Goal: Information Seeking & Learning: Understand process/instructions

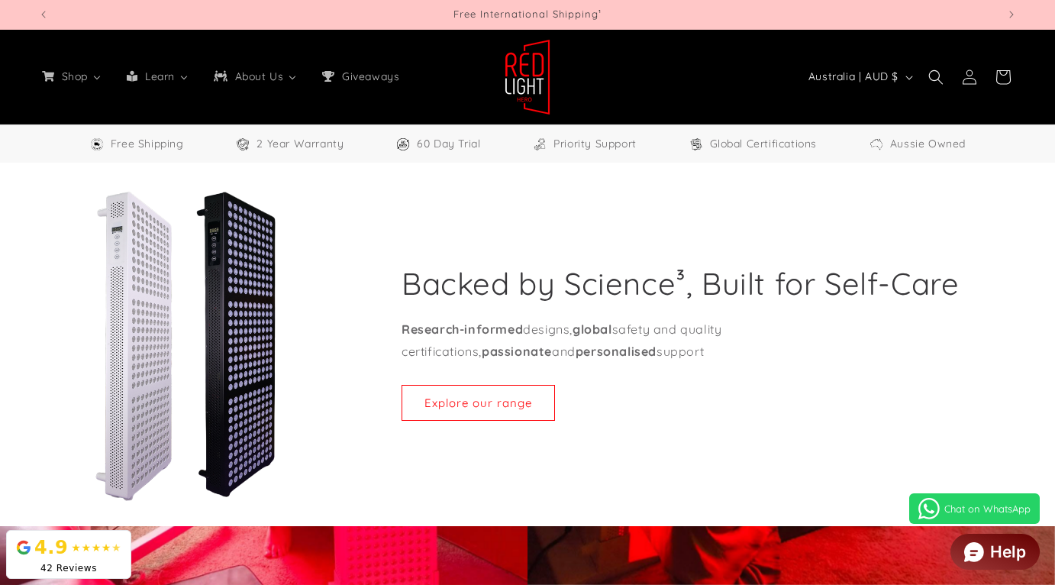
select select "**"
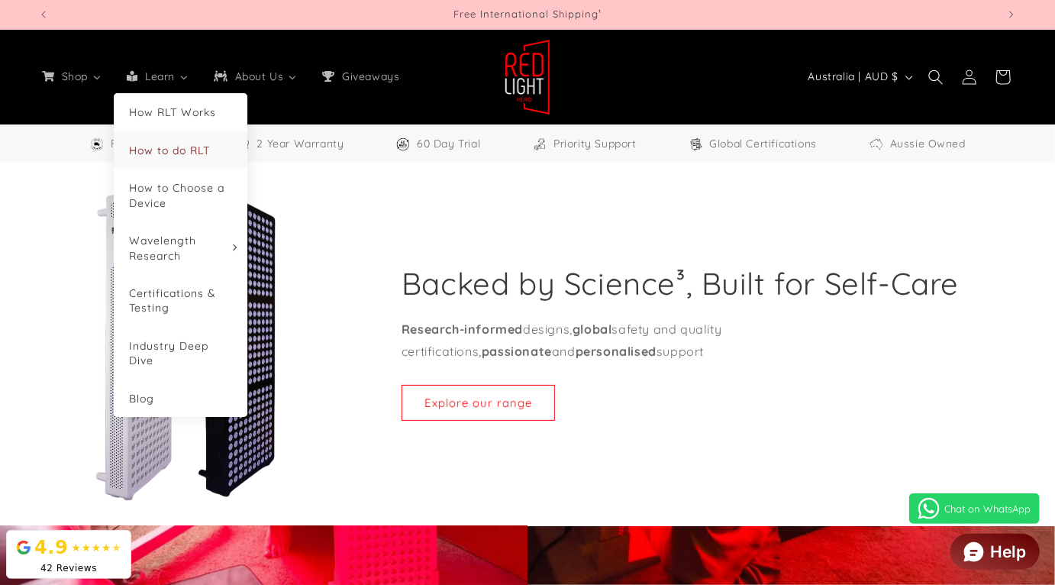
click at [177, 153] on span "How to do RLT" at bounding box center [169, 151] width 81 height 14
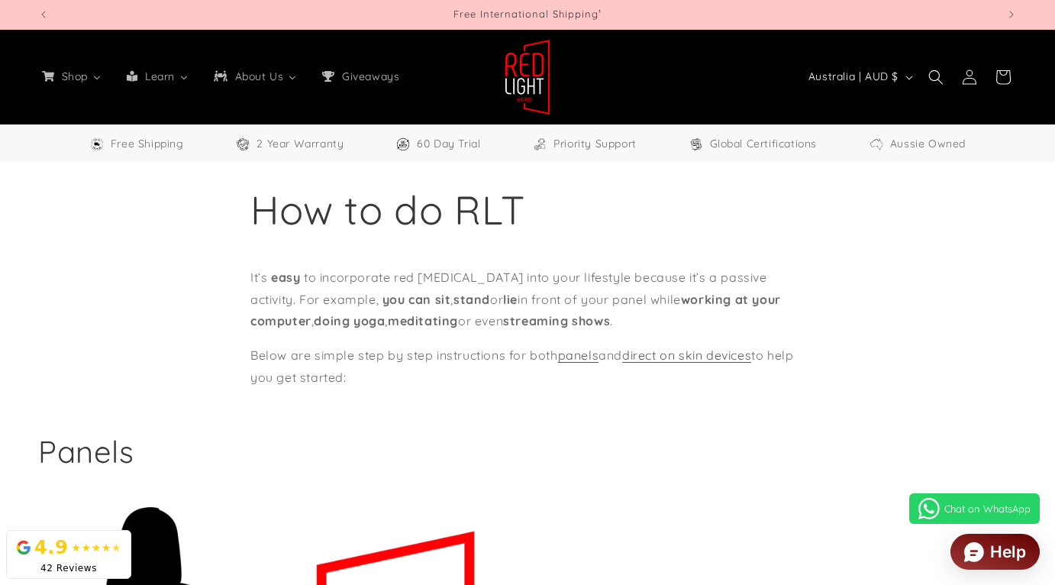
select select "**"
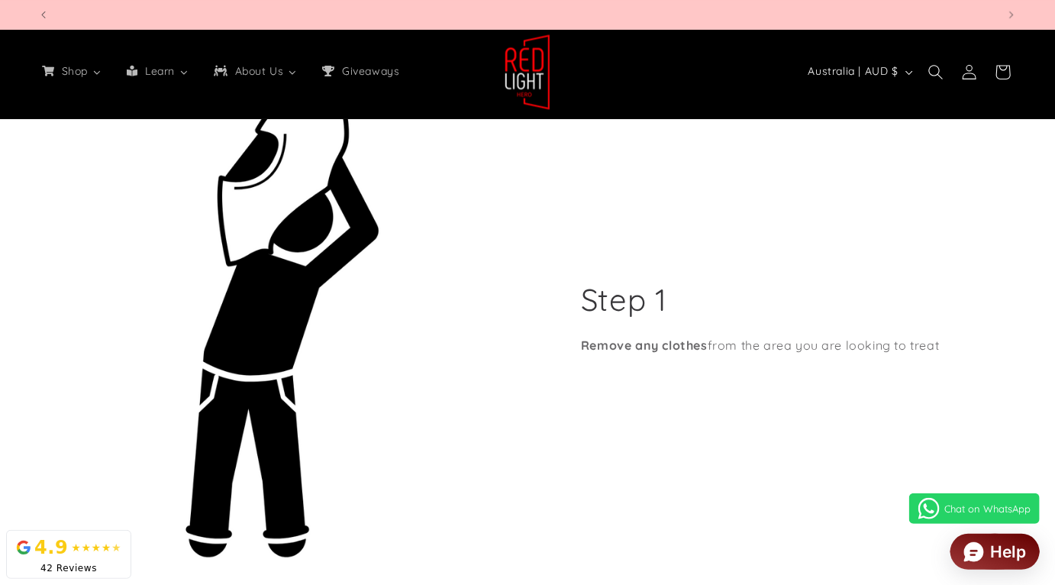
scroll to position [0, 1918]
drag, startPoint x: 961, startPoint y: 334, endPoint x: 582, endPoint y: 331, distance: 379.6
click at [582, 331] on div "Step 1 Remove any clothes from the area you are looking to treat" at bounding box center [773, 321] width 490 height 491
copy p "Remove any clothes from the area you are looking to treat"
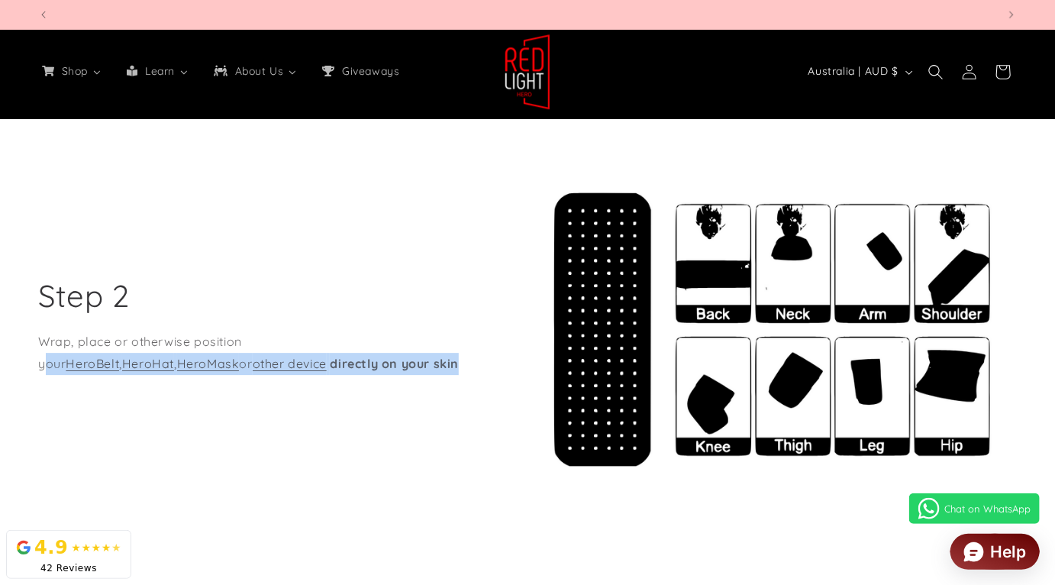
scroll to position [0, 0]
drag, startPoint x: 110, startPoint y: 357, endPoint x: 34, endPoint y: 325, distance: 82.5
copy p "Wrap, place or otherwise position your HeroBelt , HeroHat , HeroMask or other d…"
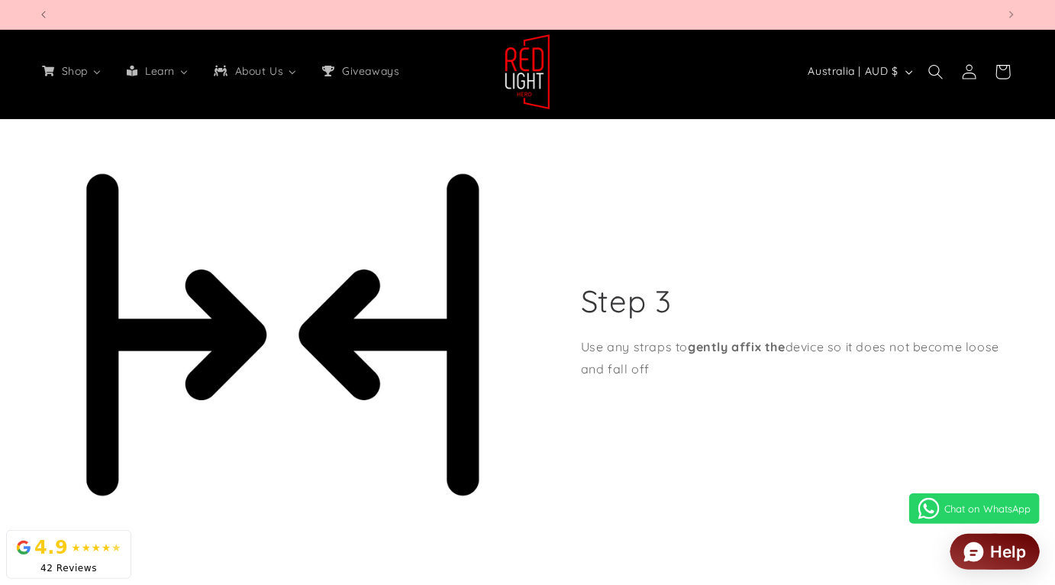
scroll to position [0, 2878]
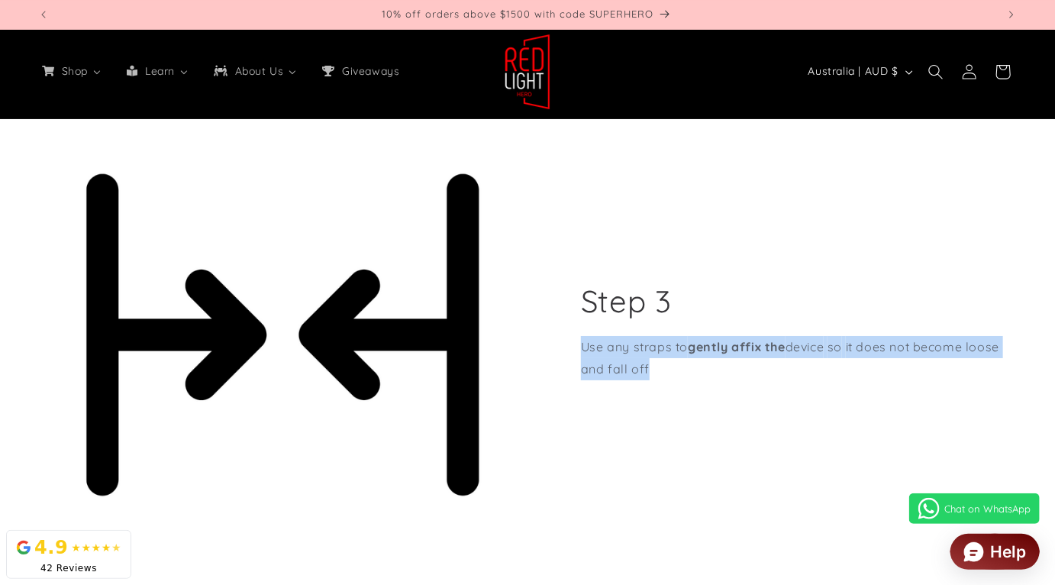
drag, startPoint x: 672, startPoint y: 355, endPoint x: 584, endPoint y: 336, distance: 89.9
click at [584, 336] on p "Use any straps to gently affix the device so it does not become loose and fall …" at bounding box center [799, 358] width 436 height 44
copy p "Use any straps to gently affix the device so it does not become loose and fall …"
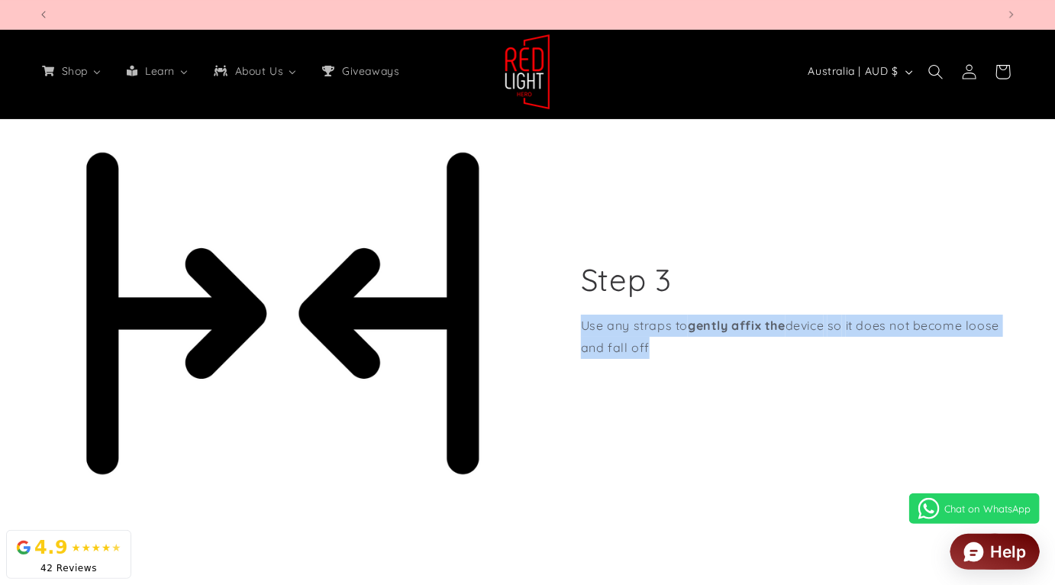
scroll to position [0, 959]
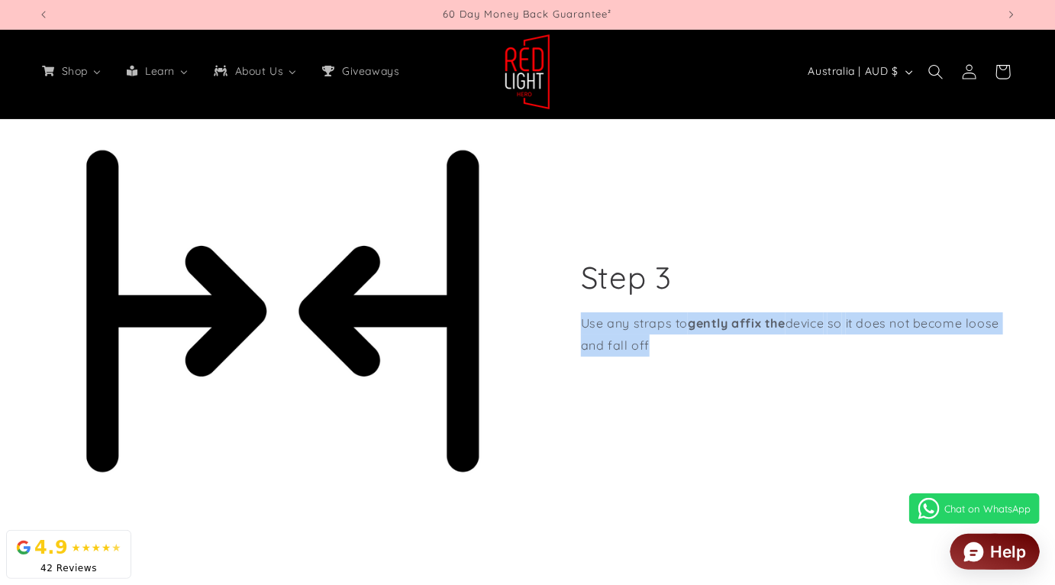
click at [657, 358] on div "Step 3 Use any straps to gently affix the device so it does not become loose an…" at bounding box center [773, 311] width 490 height 491
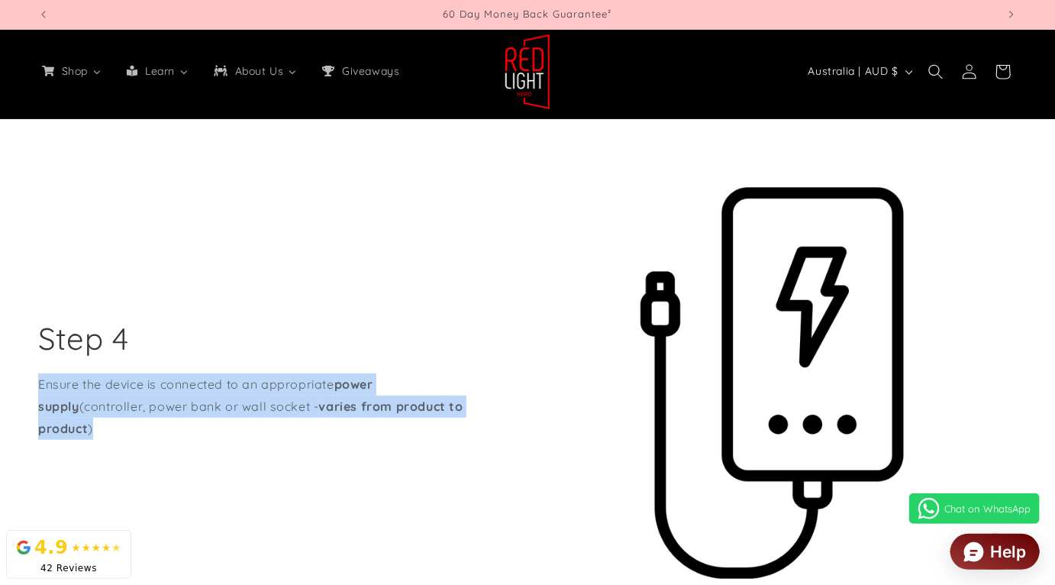
scroll to position [5490, 0]
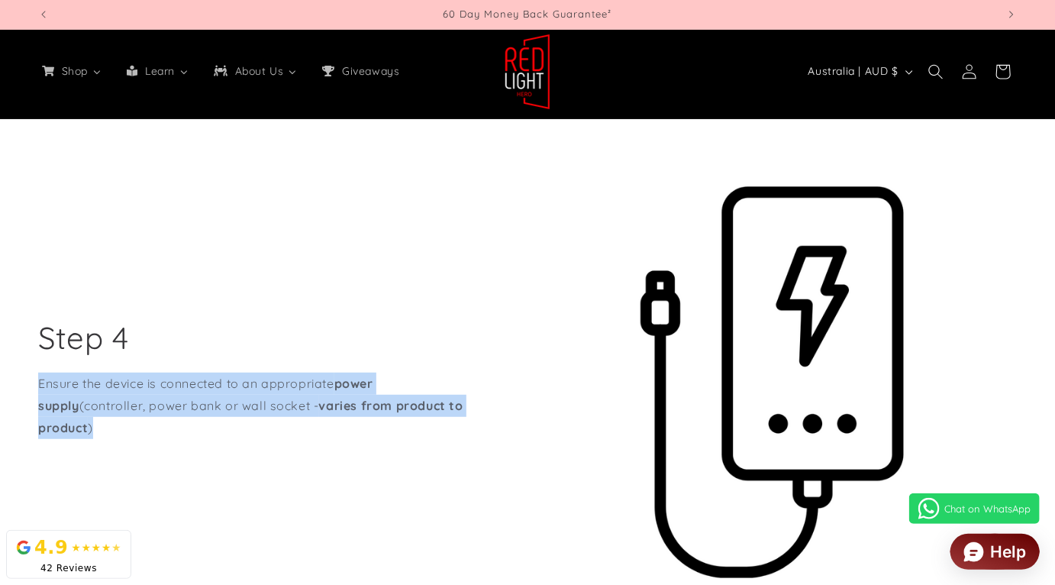
drag, startPoint x: 131, startPoint y: 420, endPoint x: 33, endPoint y: 373, distance: 108.3
click at [33, 373] on div "Step 1 Remove any clothes from the area you are looking to treat Step 2 Wrap, p…" at bounding box center [527, 135] width 1055 height 2962
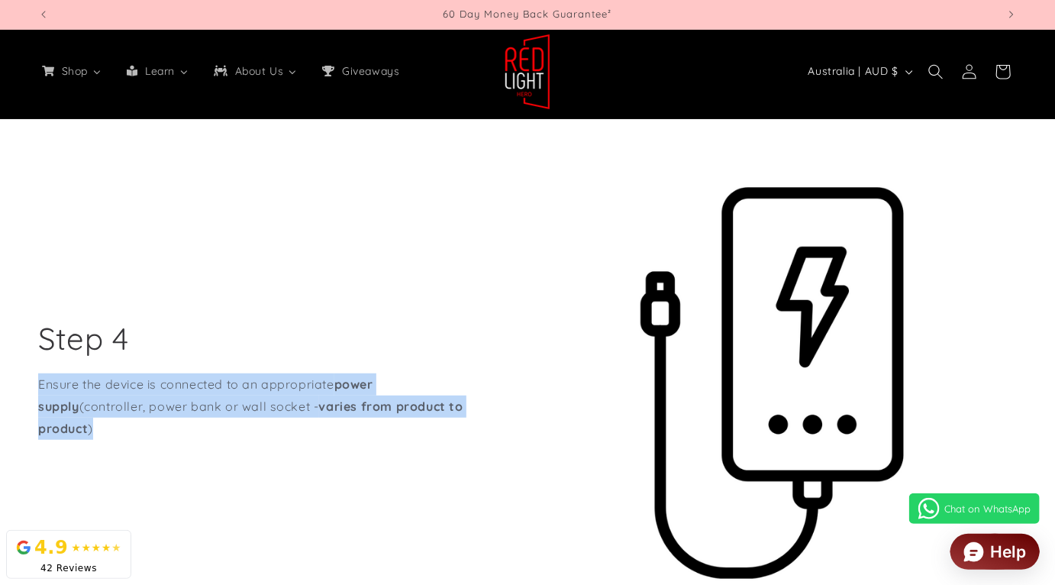
copy p "Ensure the device is connected to an appropriate power supply (controller, powe…"
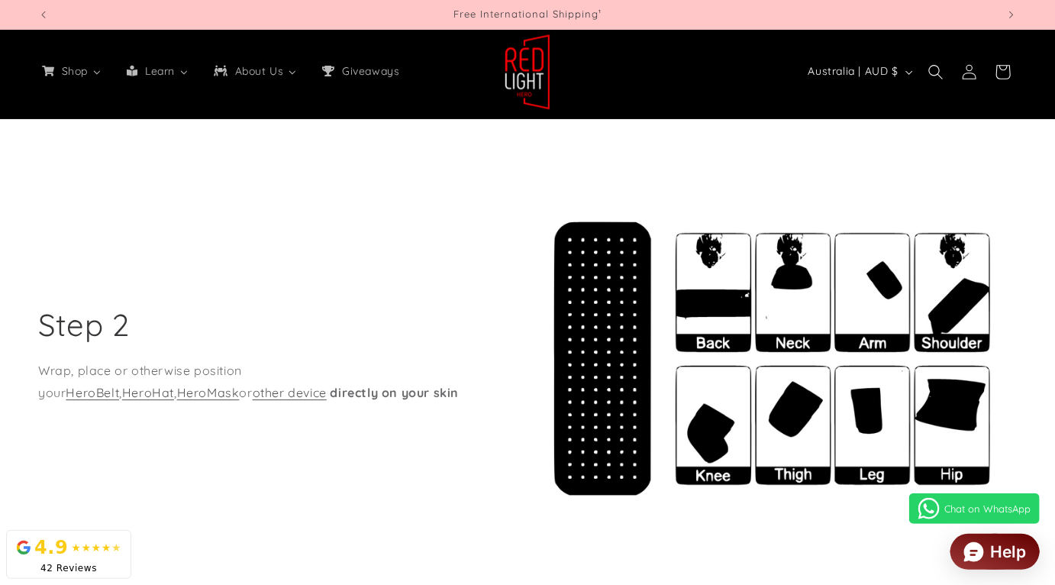
scroll to position [4524, 0]
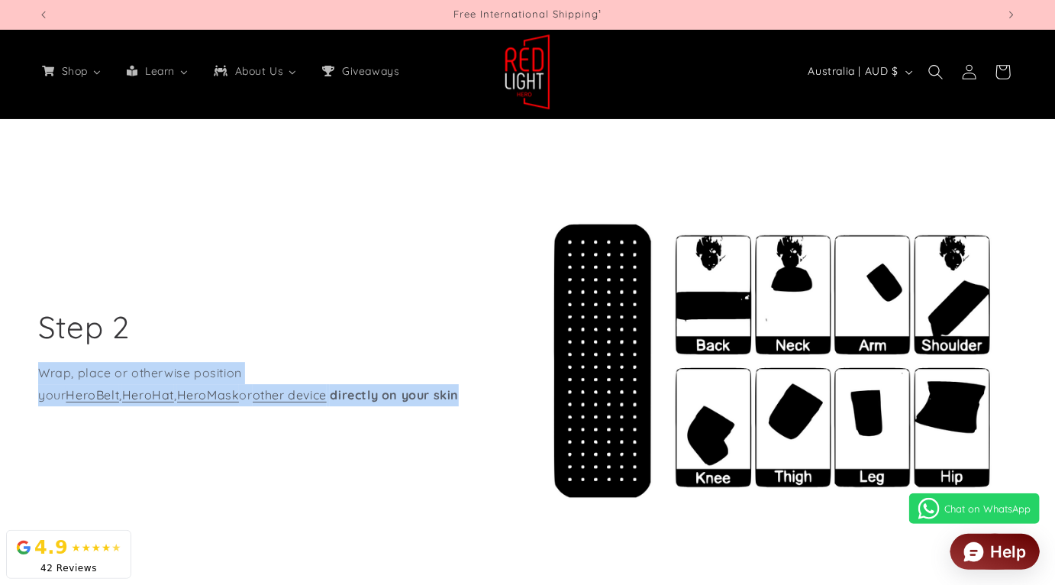
drag, startPoint x: 71, startPoint y: 383, endPoint x: 33, endPoint y: 353, distance: 48.4
copy p "Wrap, place or otherwise position your HeroBelt , HeroHat , HeroMask or other d…"
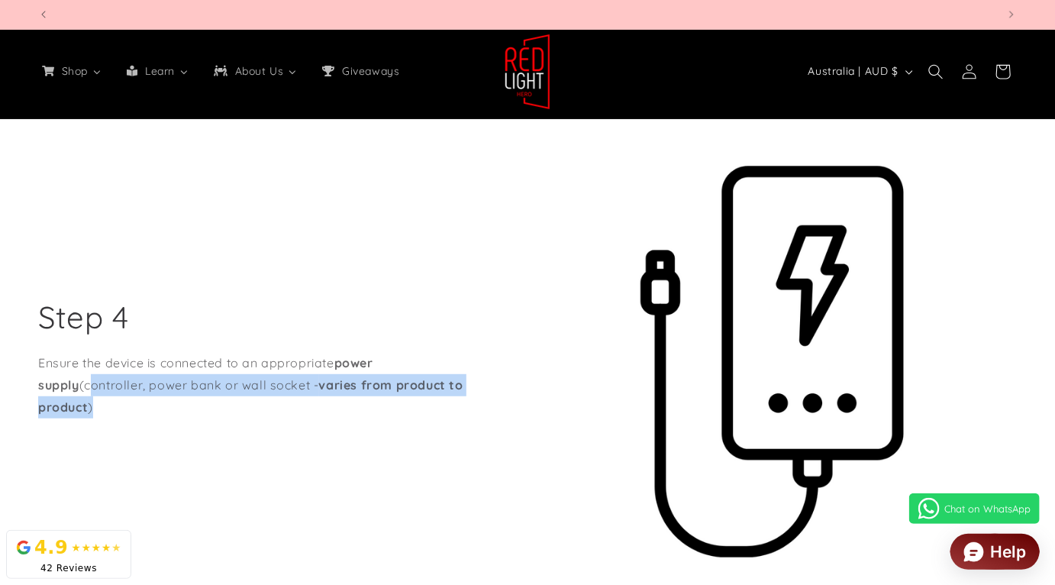
scroll to position [0, 959]
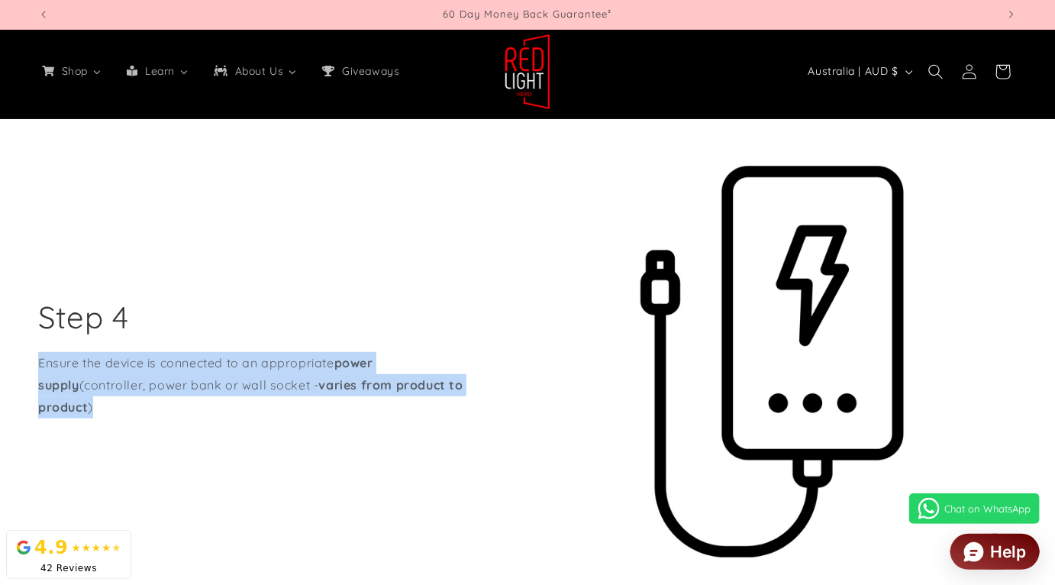
drag, startPoint x: 122, startPoint y: 398, endPoint x: 162, endPoint y: 340, distance: 70.3
click at [40, 353] on p "Ensure the device is connected to an appropriate power supply (controller, powe…" at bounding box center [256, 385] width 436 height 66
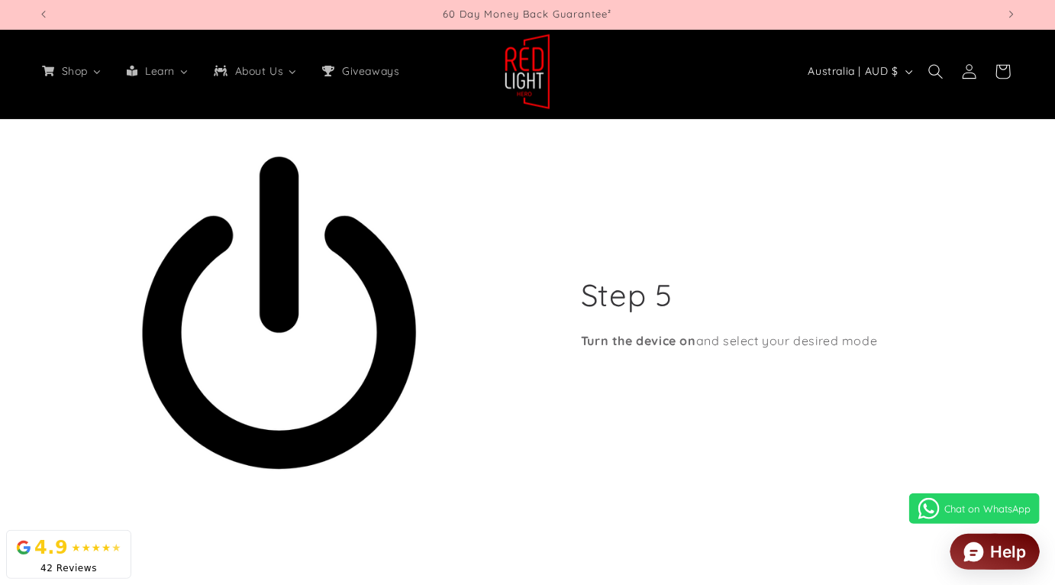
scroll to position [6098, 0]
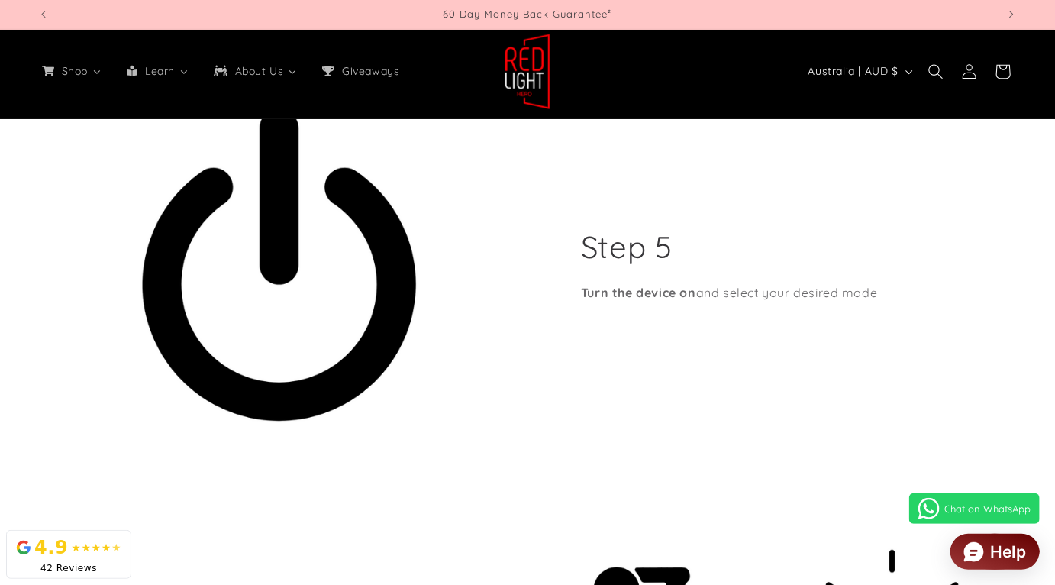
drag, startPoint x: 913, startPoint y: 282, endPoint x: 580, endPoint y: 277, distance: 333.0
click at [580, 277] on div "Step 5 Turn the device on and select your desired mode" at bounding box center [773, 269] width 490 height 491
click at [807, 263] on div "Step 5 Turn the device on and select your desired mode" at bounding box center [773, 269] width 490 height 491
drag, startPoint x: 906, startPoint y: 281, endPoint x: 583, endPoint y: 284, distance: 322.3
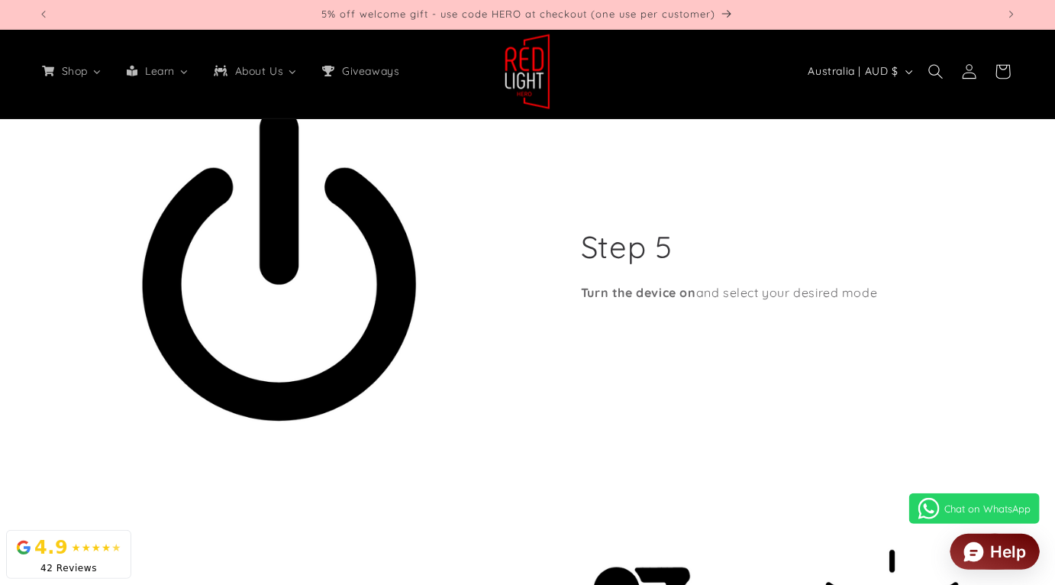
click at [583, 284] on div "Step 5 Turn the device on and select your desired mode" at bounding box center [773, 269] width 490 height 491
copy p "Turn the device on and select your desired mode"
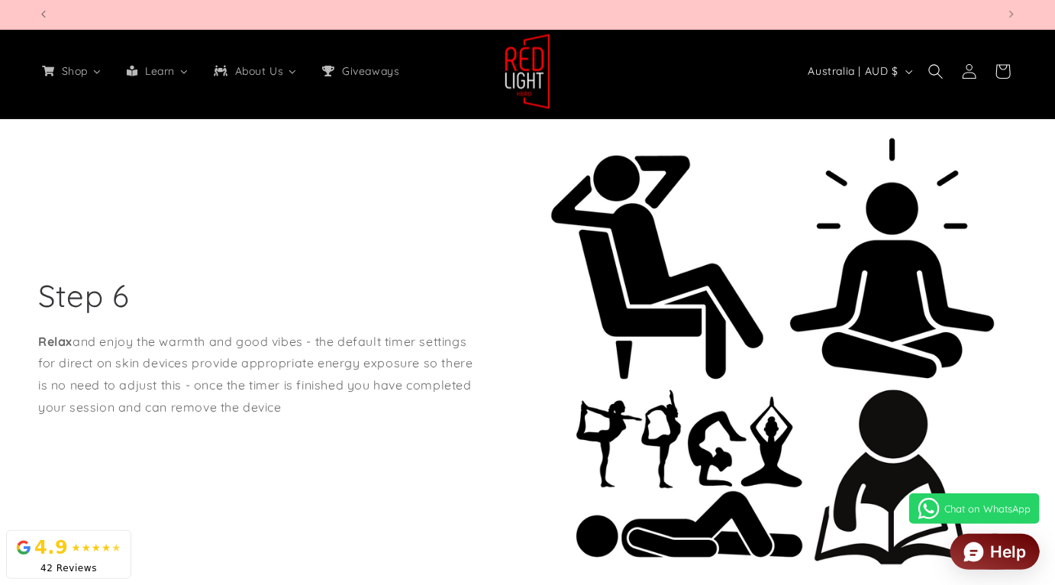
scroll to position [0, 959]
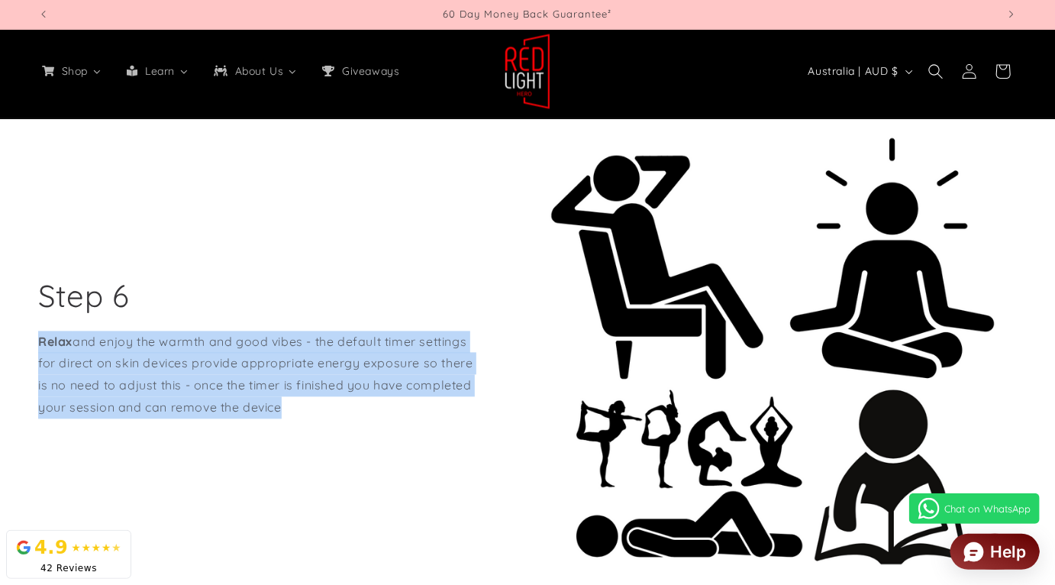
drag, startPoint x: 368, startPoint y: 391, endPoint x: 27, endPoint y: 332, distance: 346.4
copy p "Relax and enjoy the warmth and good vibes - the default timer settings for dire…"
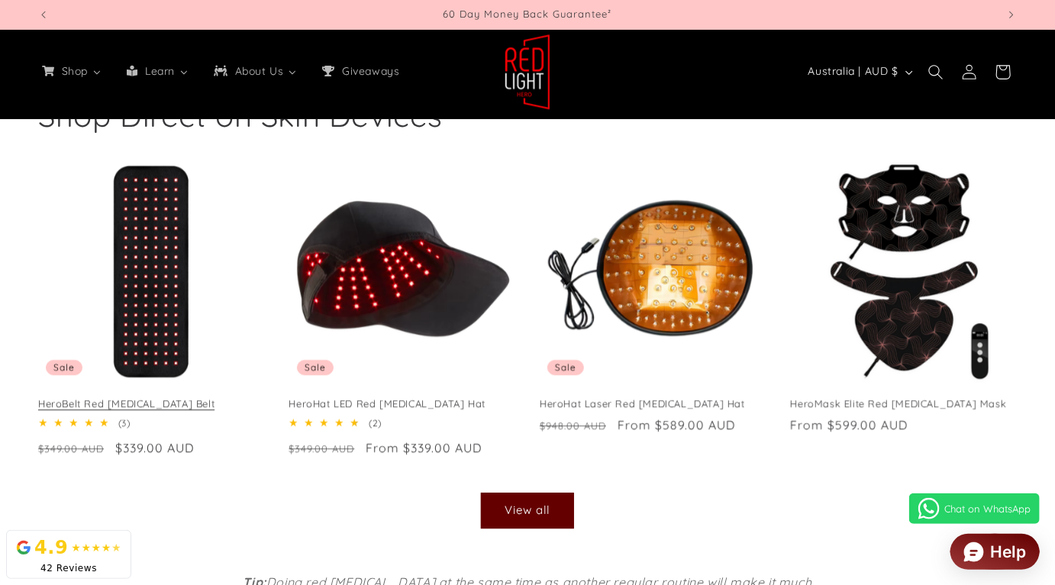
click at [211, 397] on link "HeroBelt Red [MEDICAL_DATA] Belt" at bounding box center [151, 403] width 227 height 13
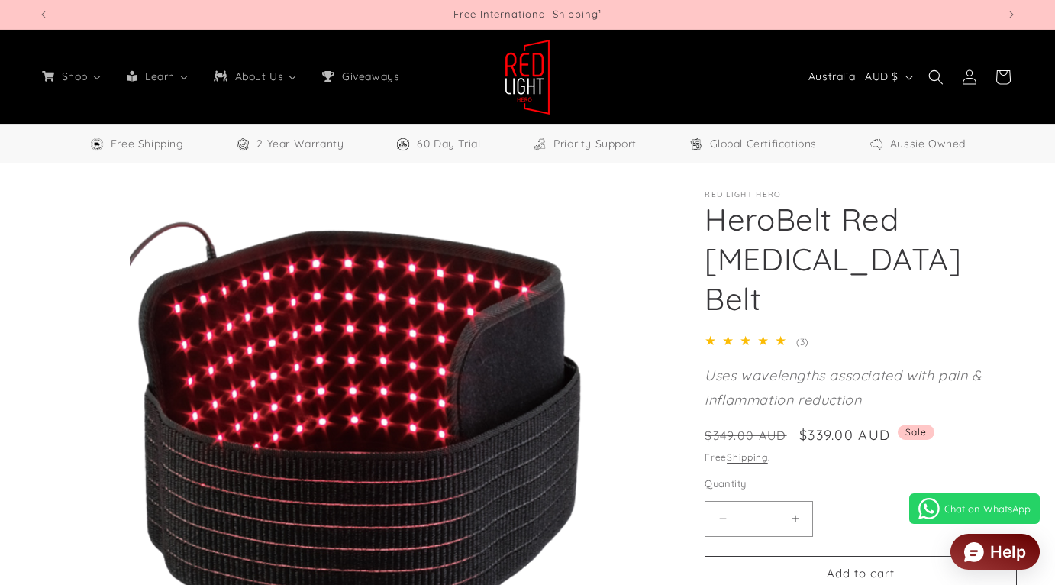
select select "**"
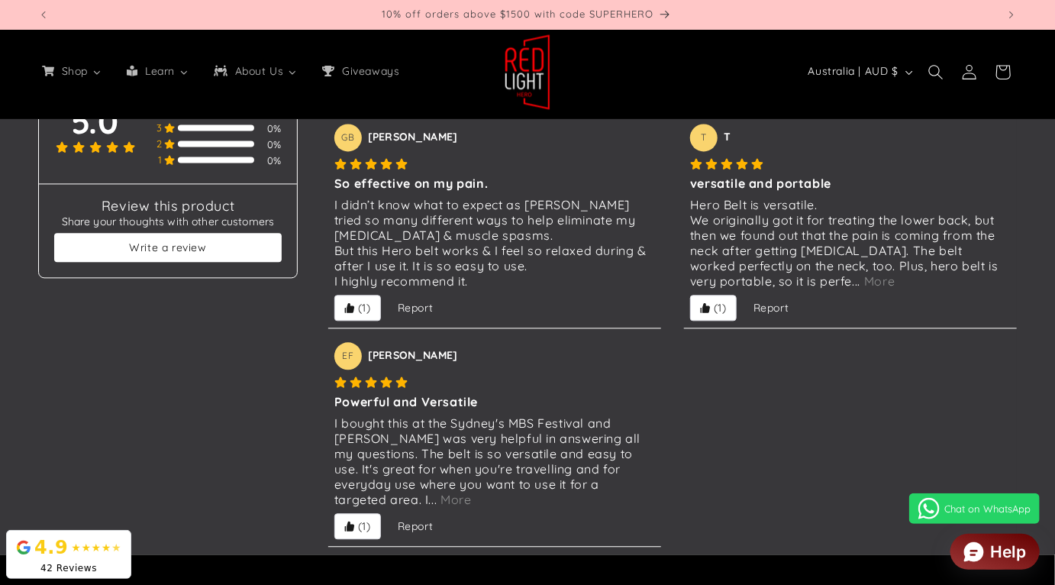
scroll to position [4816, 0]
